Goal: Task Accomplishment & Management: Complete application form

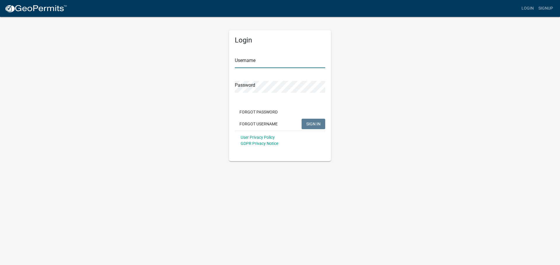
click at [242, 65] on input "Username" at bounding box center [280, 62] width 90 height 12
type input "dries"
click at [301, 119] on button "SIGN IN" at bounding box center [313, 124] width 24 height 10
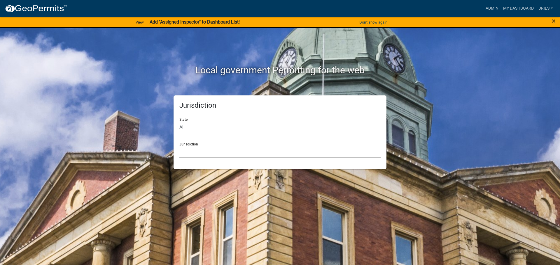
click at [198, 126] on select "All [US_STATE] [US_STATE] [US_STATE] [US_STATE] [US_STATE] [US_STATE] [US_STATE…" at bounding box center [279, 128] width 201 height 12
select select "[US_STATE]"
click at [179, 122] on select "All [US_STATE] [US_STATE] [US_STATE] [US_STATE] [US_STATE] [US_STATE] [US_STATE…" at bounding box center [279, 128] width 201 height 12
click at [207, 154] on select "[GEOGRAPHIC_DATA], [US_STATE] [GEOGRAPHIC_DATA], [US_STATE] [GEOGRAPHIC_DATA], …" at bounding box center [279, 152] width 201 height 12
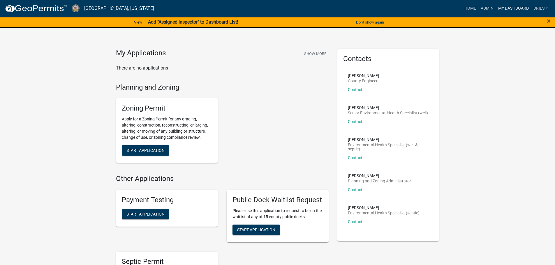
click at [509, 7] on link "My Dashboard" at bounding box center [513, 8] width 35 height 11
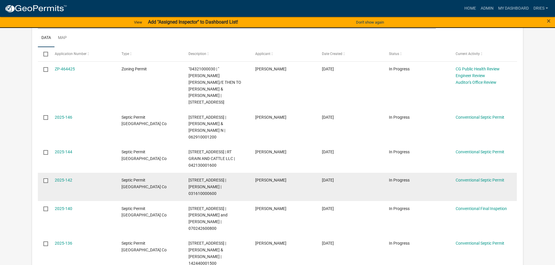
scroll to position [156, 0]
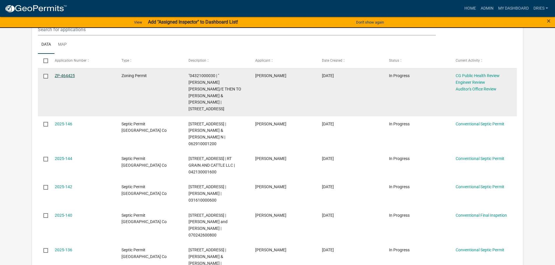
click at [73, 74] on link "ZP-464425" at bounding box center [65, 75] width 20 height 5
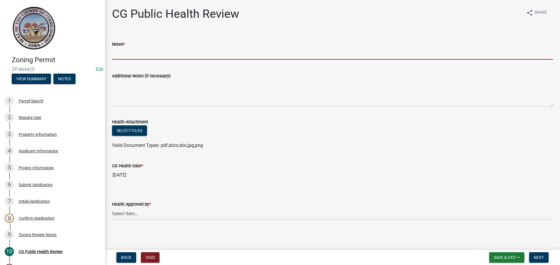
click at [126, 54] on input "Notes *" at bounding box center [332, 54] width 441 height 12
type input "NA"
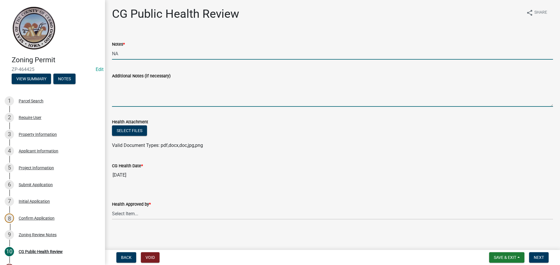
click at [119, 94] on textarea "Additional Notes (if necessary)" at bounding box center [332, 93] width 441 height 27
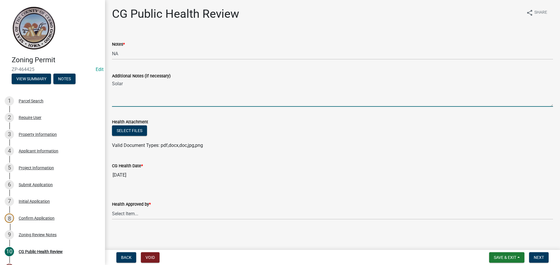
type textarea "Solar"
click at [156, 214] on select "Select Item... [PERSON_NAME] [PERSON_NAME] [PERSON_NAME]" at bounding box center [332, 214] width 441 height 12
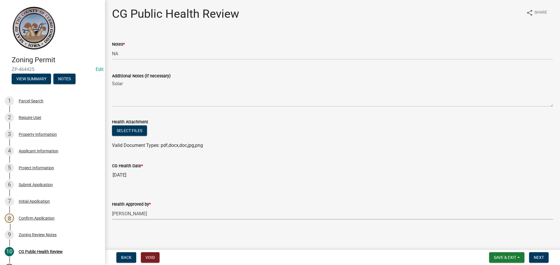
click at [112, 208] on select "Select Item... [PERSON_NAME] [PERSON_NAME] [PERSON_NAME]" at bounding box center [332, 214] width 441 height 12
select select "037176cc-34bf-4da4-b28d-ae68c61bb9b8"
click at [541, 259] on span "Next" at bounding box center [538, 258] width 10 height 5
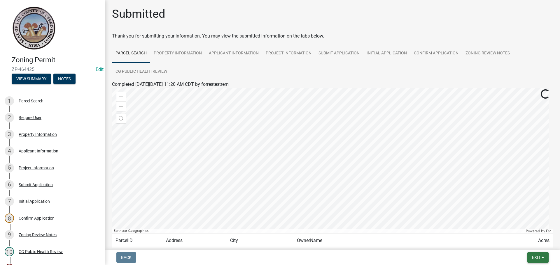
click at [537, 259] on span "Exit" at bounding box center [536, 258] width 8 height 5
click at [518, 243] on button "Save & Exit" at bounding box center [525, 243] width 47 height 14
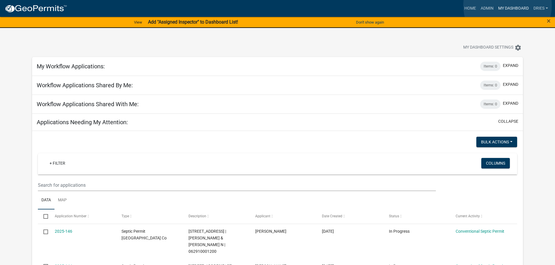
click at [508, 6] on link "My Dashboard" at bounding box center [513, 8] width 35 height 11
click at [467, 7] on link "Home" at bounding box center [470, 8] width 16 height 11
